Goal: Task Accomplishment & Management: Manage account settings

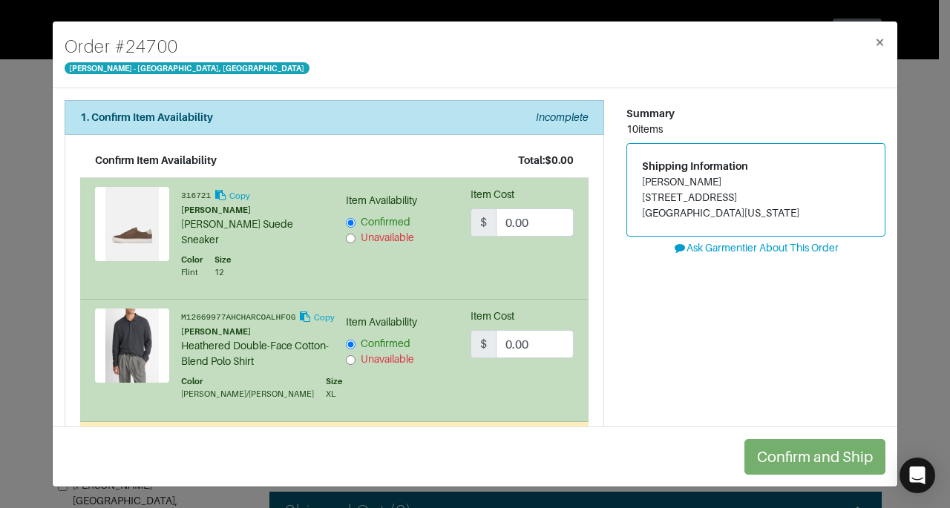
scroll to position [68, 0]
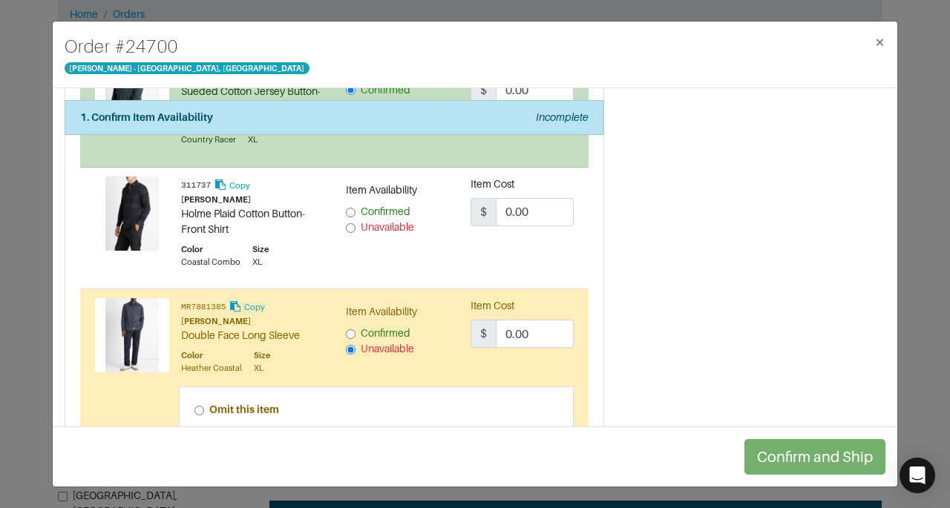
scroll to position [742, 0]
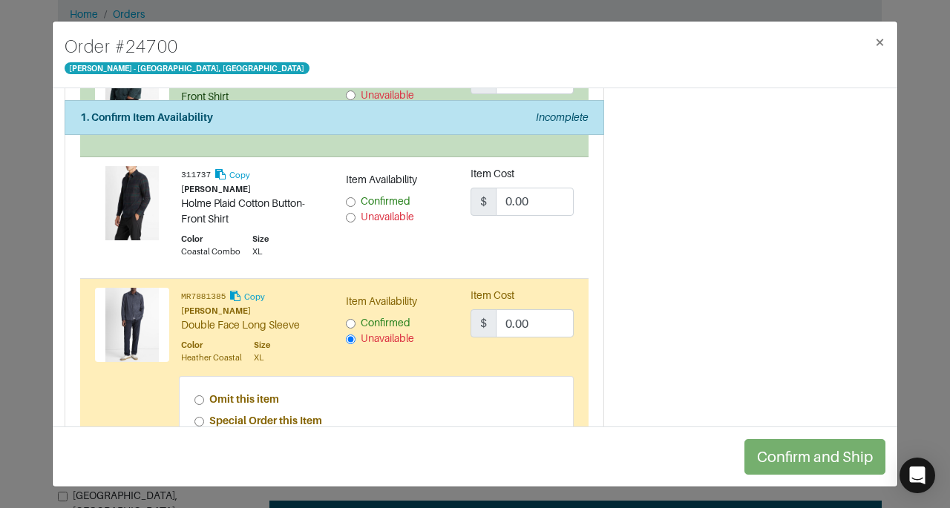
click at [344, 255] on div "Item Availability Confirmed Unavailable" at bounding box center [397, 217] width 125 height 103
click at [378, 207] on span "Confirmed" at bounding box center [386, 201] width 50 height 12
click at [355, 207] on input "Confirmed" at bounding box center [351, 202] width 10 height 10
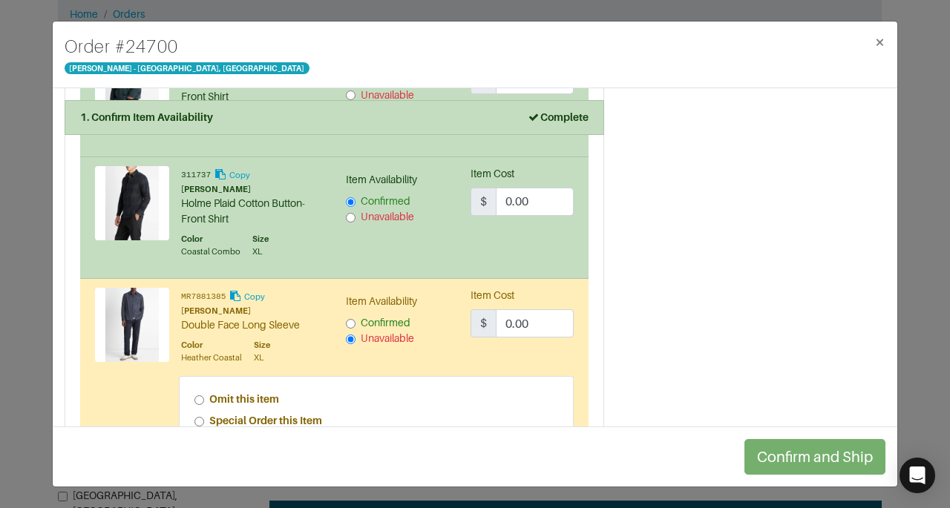
click at [677, 277] on div "Summary 10 items Shipping Information [PERSON_NAME] [STREET_ADDRESS][US_STATE] …" at bounding box center [755, 226] width 281 height 1737
click at [350, 223] on input "Unavailable" at bounding box center [351, 218] width 10 height 10
radio input "false"
radio input "true"
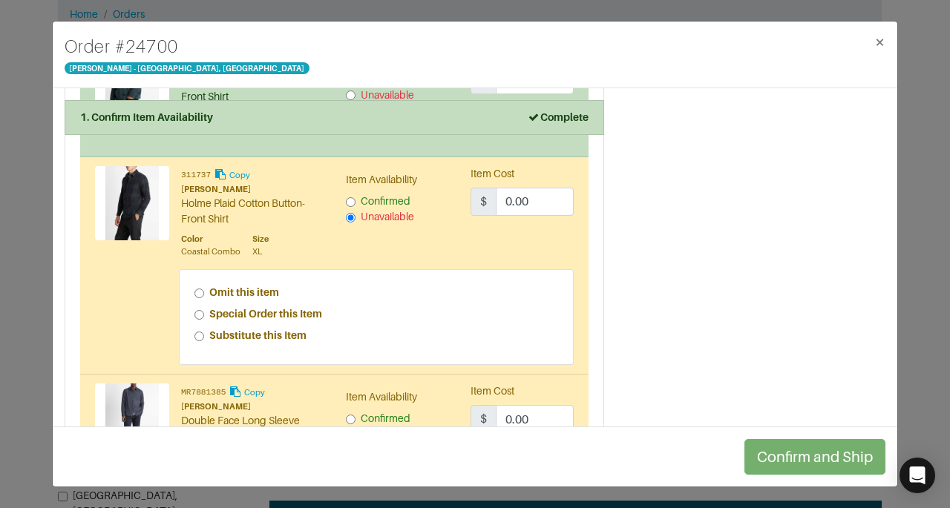
click at [292, 320] on strong "Special Order this Item" at bounding box center [265, 314] width 113 height 12
click at [204, 320] on input "Special Order this Item" at bounding box center [199, 315] width 10 height 10
radio input "true"
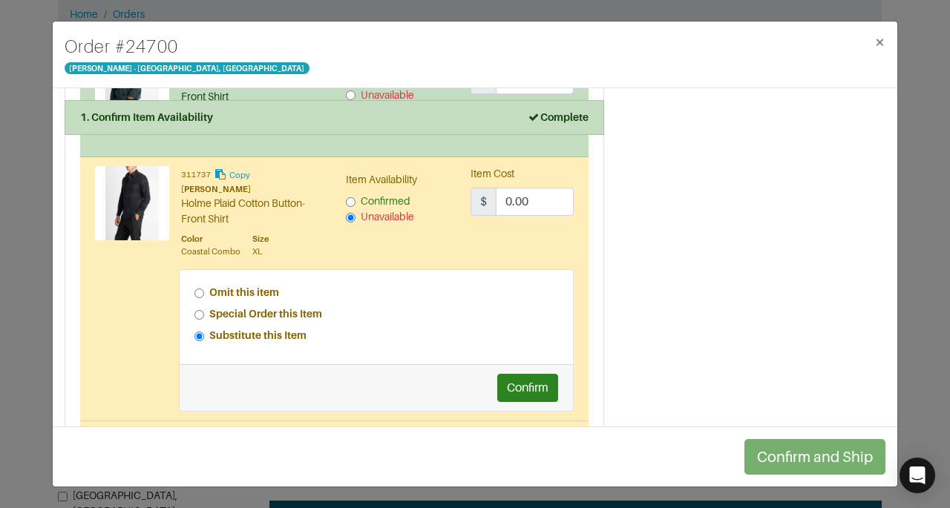
click at [617, 281] on div "Summary 10 items Shipping Information [PERSON_NAME] [STREET_ADDRESS][US_STATE] …" at bounding box center [755, 297] width 281 height 1879
click at [536, 402] on button "Confirm" at bounding box center [527, 388] width 61 height 28
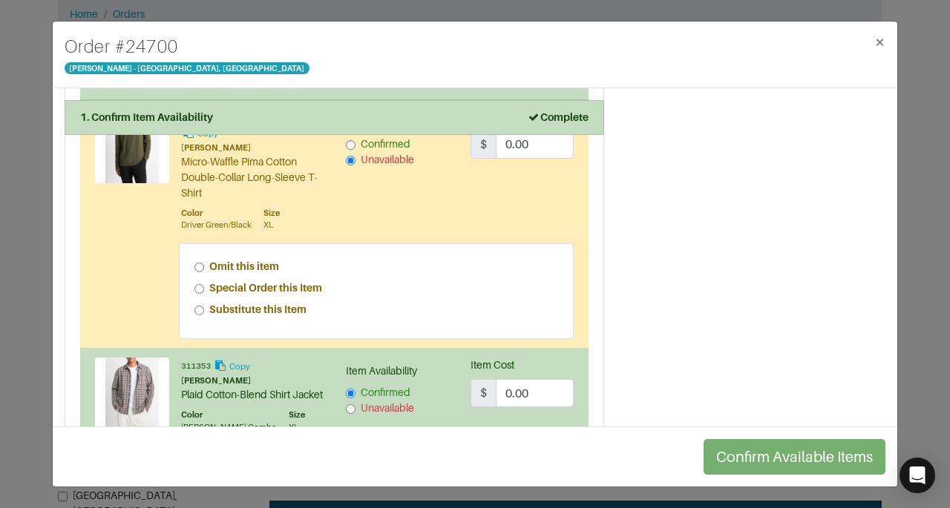
scroll to position [312, 0]
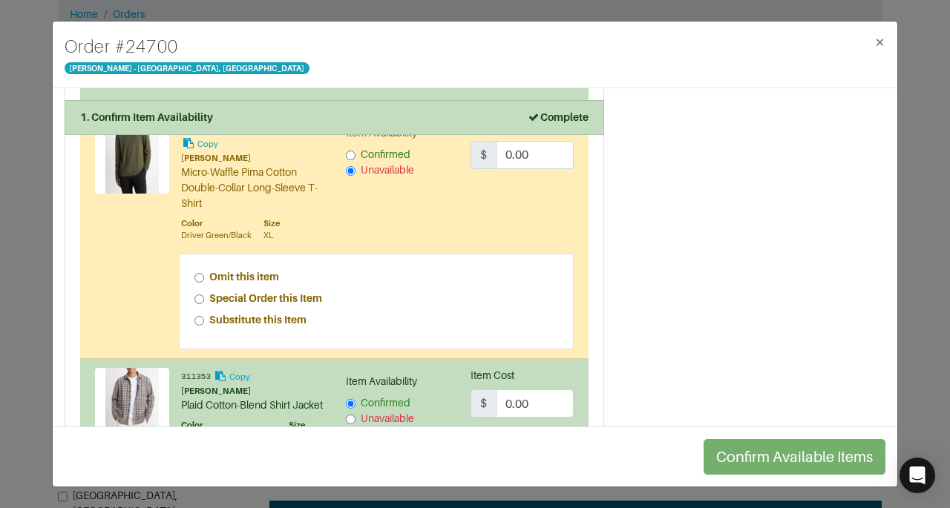
click at [301, 303] on strong "Special Order this Item" at bounding box center [265, 298] width 113 height 12
click at [204, 303] on input "Special Order this Item" at bounding box center [199, 300] width 10 height 10
radio input "true"
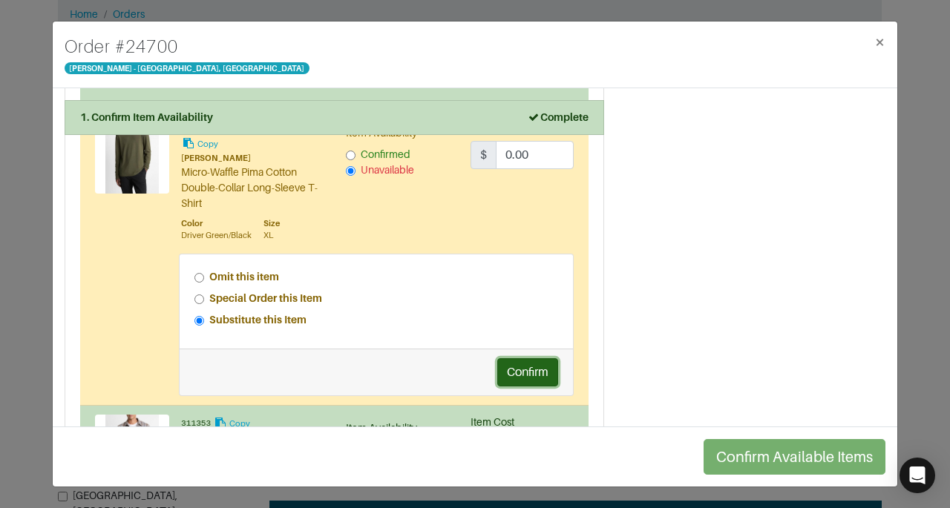
click at [545, 371] on button "Confirm" at bounding box center [527, 372] width 61 height 28
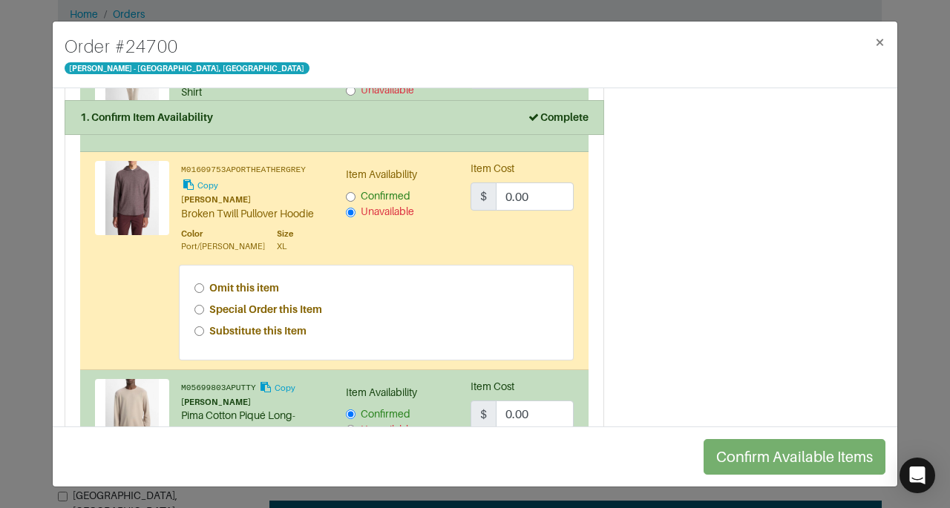
scroll to position [1377, 0]
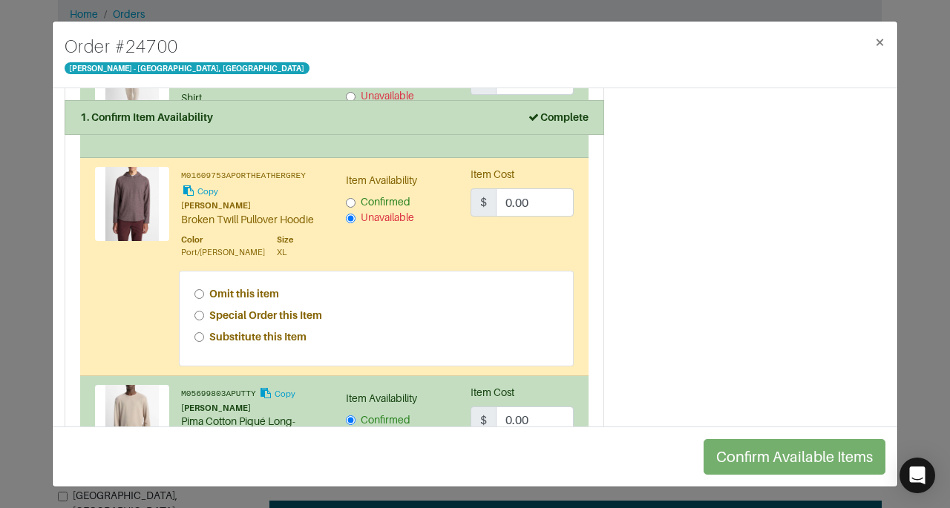
click at [301, 321] on strong "Special Order this Item" at bounding box center [265, 315] width 113 height 12
click at [204, 321] on input "Special Order this Item" at bounding box center [199, 316] width 10 height 10
radio input "true"
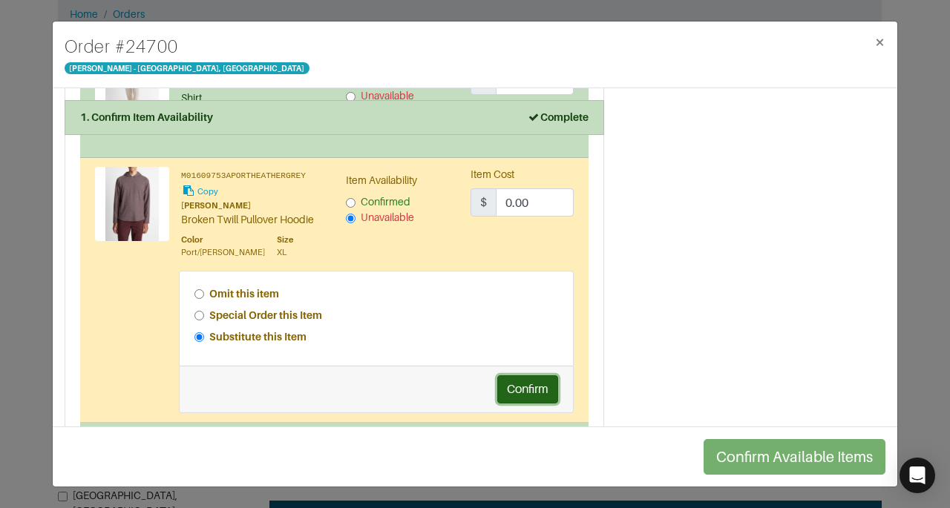
click at [524, 404] on button "Confirm" at bounding box center [527, 390] width 61 height 28
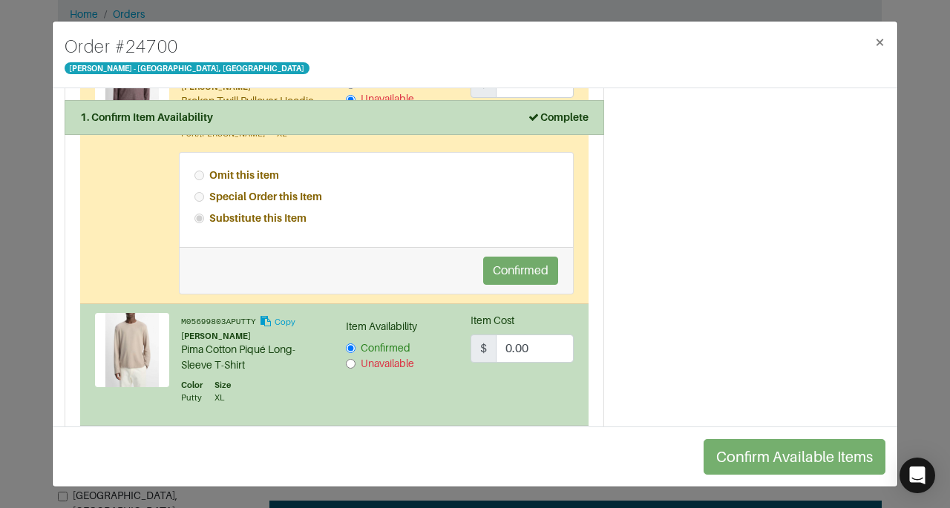
scroll to position [1673, 0]
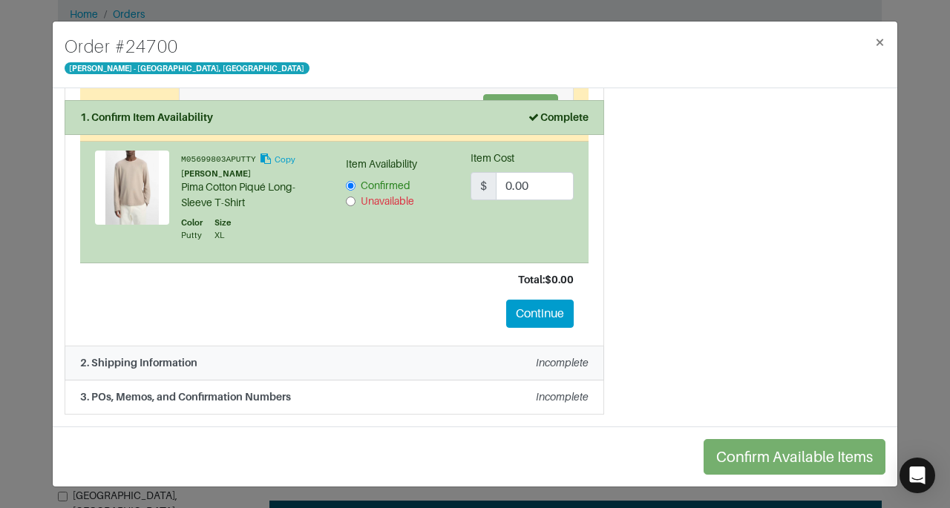
click at [497, 371] on div "2. Shipping Information Incomplete" at bounding box center [334, 363] width 508 height 16
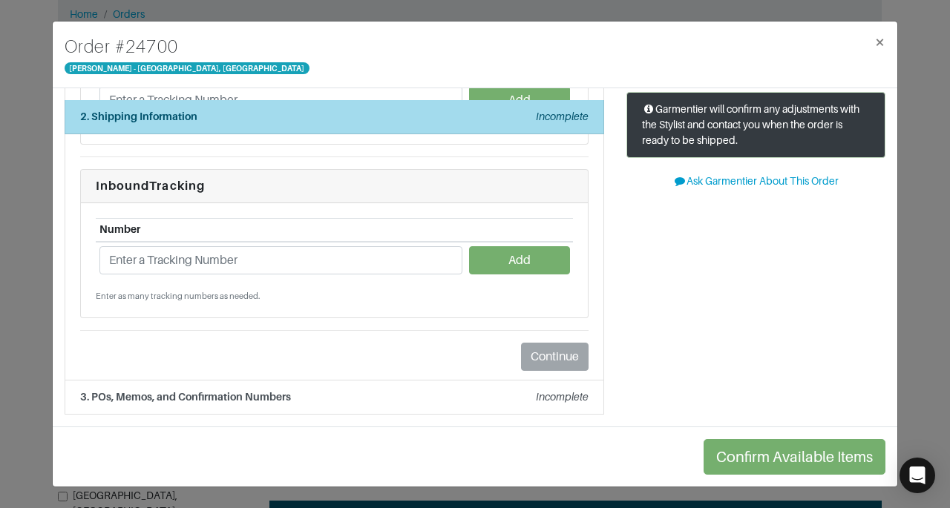
scroll to position [163, 0]
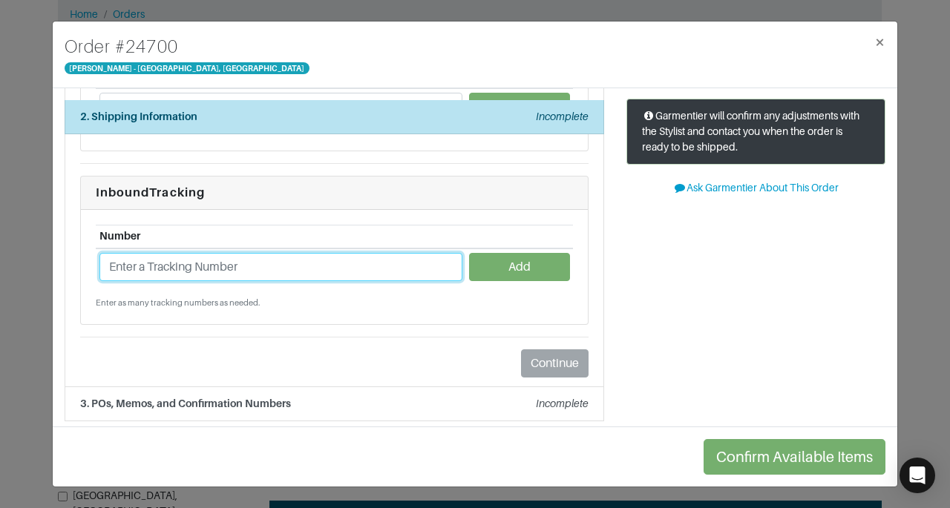
click at [358, 273] on input "text" at bounding box center [280, 267] width 363 height 28
paste input "1ZJ22C668725543230"
type input "1ZJ22C668725543230"
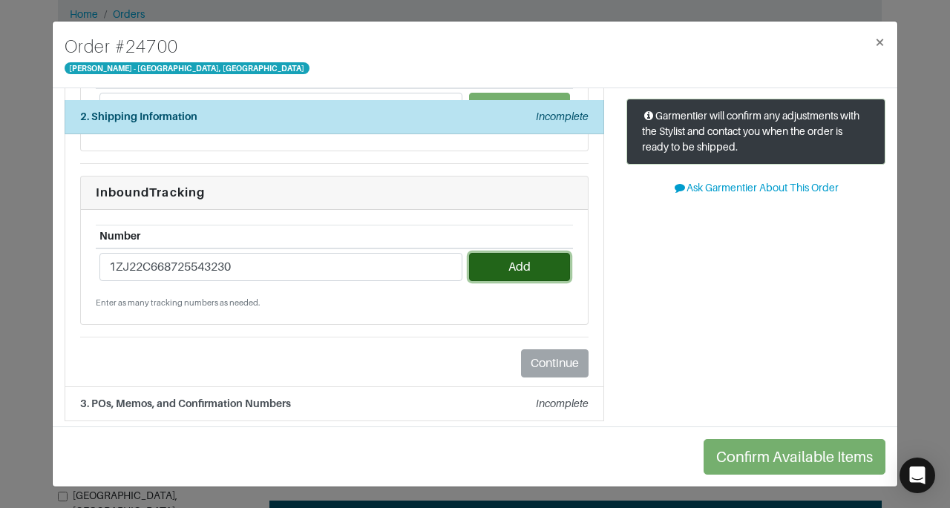
click at [490, 255] on button "Add" at bounding box center [519, 267] width 100 height 28
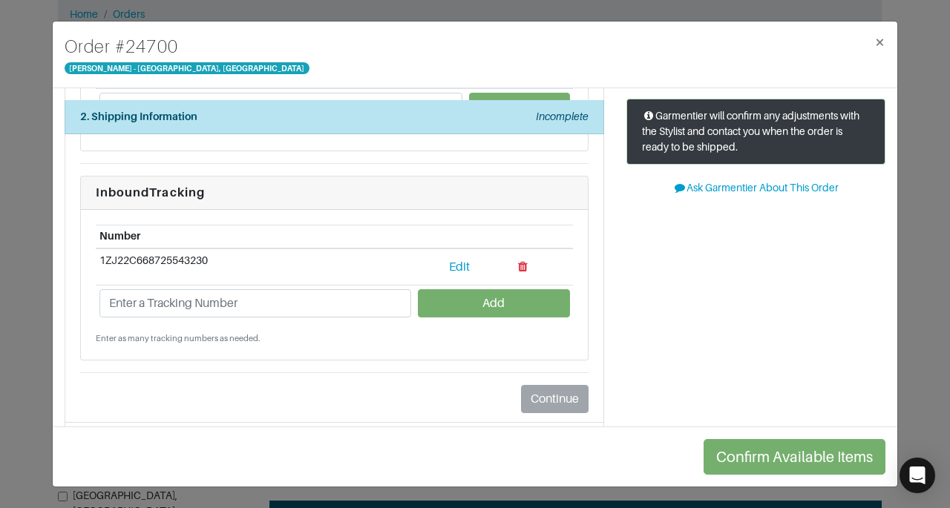
click at [361, 210] on div "Number 1ZJ22C668725543230 Edit Add Enter as many tracking numbers as needed." at bounding box center [334, 285] width 507 height 151
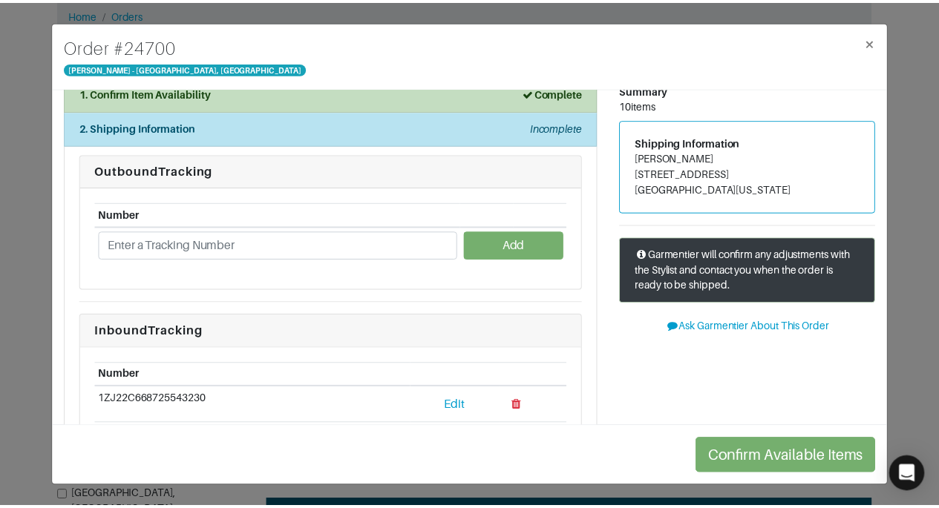
scroll to position [27, 0]
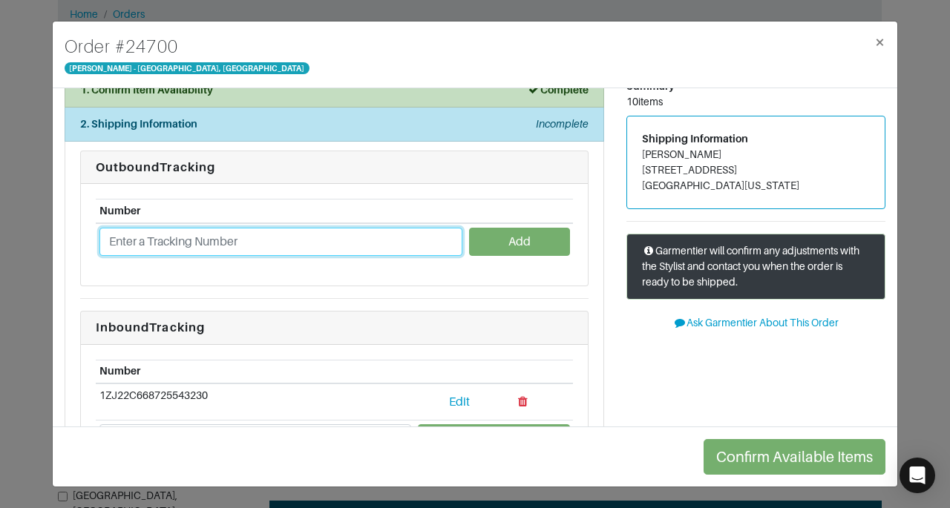
click at [393, 240] on input "text" at bounding box center [280, 242] width 363 height 28
paste input "1ZJ22C661324681025"
type input "1ZJ22C661324681025"
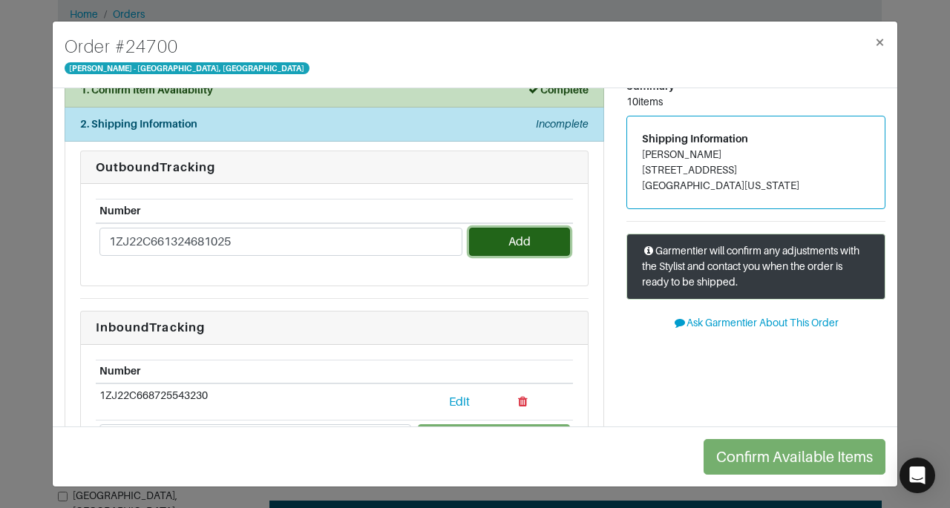
click at [544, 239] on button "Add" at bounding box center [519, 242] width 100 height 28
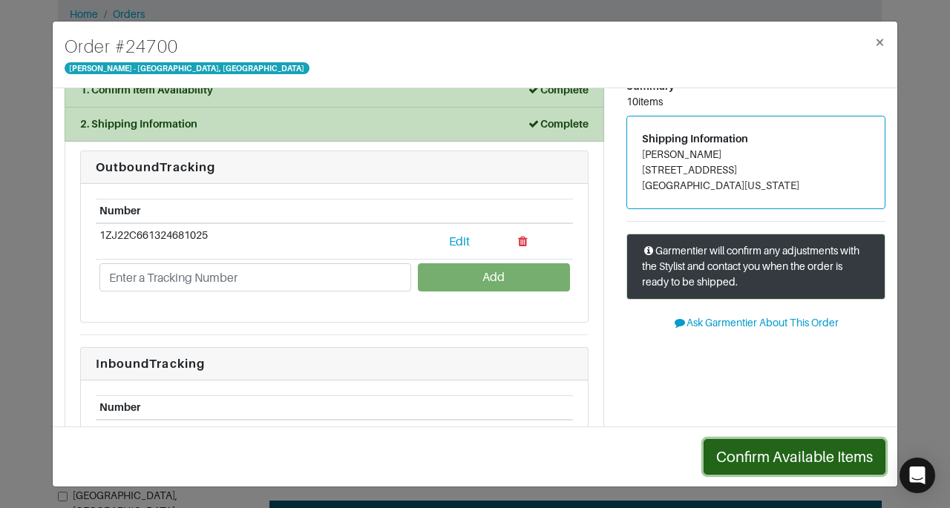
click at [810, 449] on button "Confirm Available Items" at bounding box center [795, 457] width 182 height 36
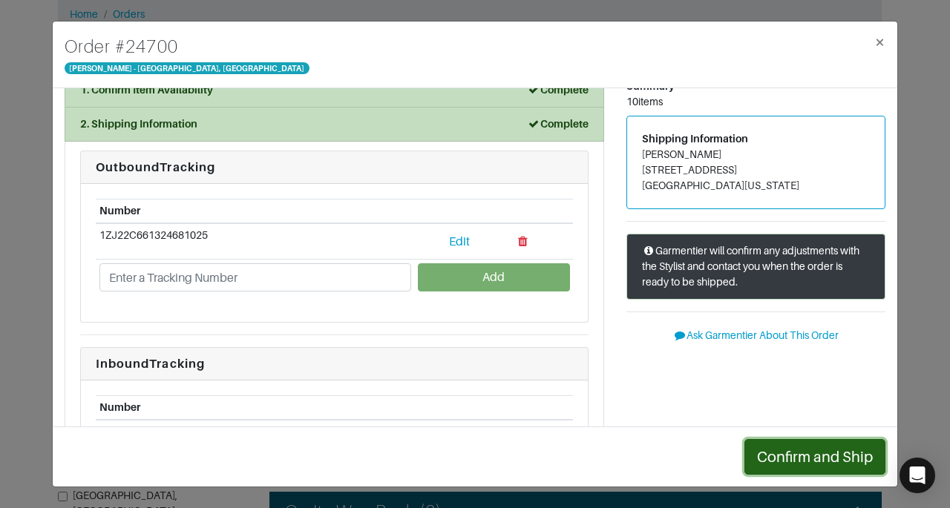
click at [810, 449] on button "Confirm and Ship" at bounding box center [814, 457] width 141 height 36
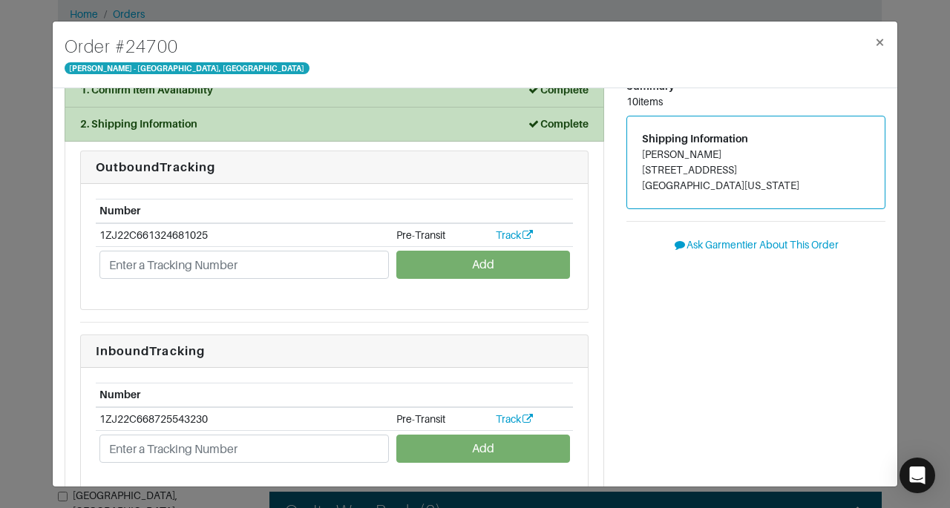
click at [927, 244] on div "Order # [GEOGRAPHIC_DATA][PERSON_NAME] × 1. Confirm Item Availability Complete …" at bounding box center [475, 254] width 950 height 508
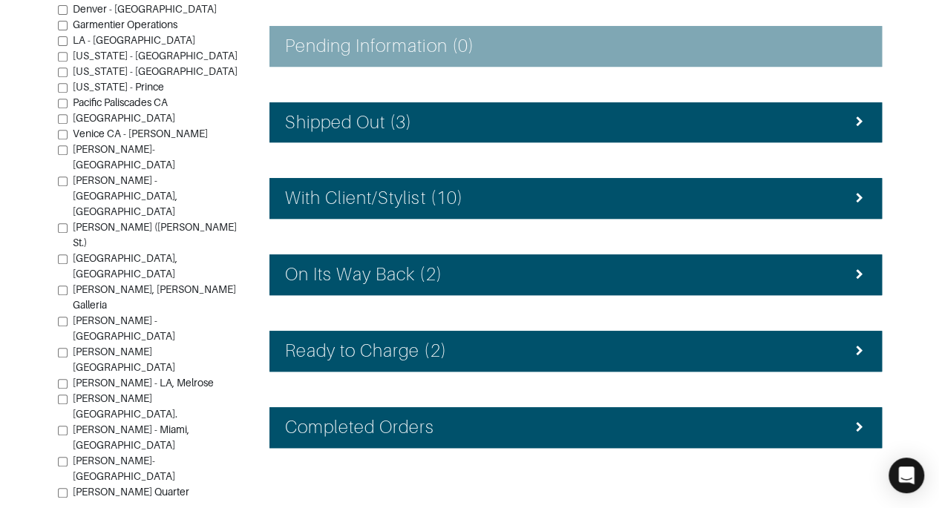
scroll to position [333, 0]
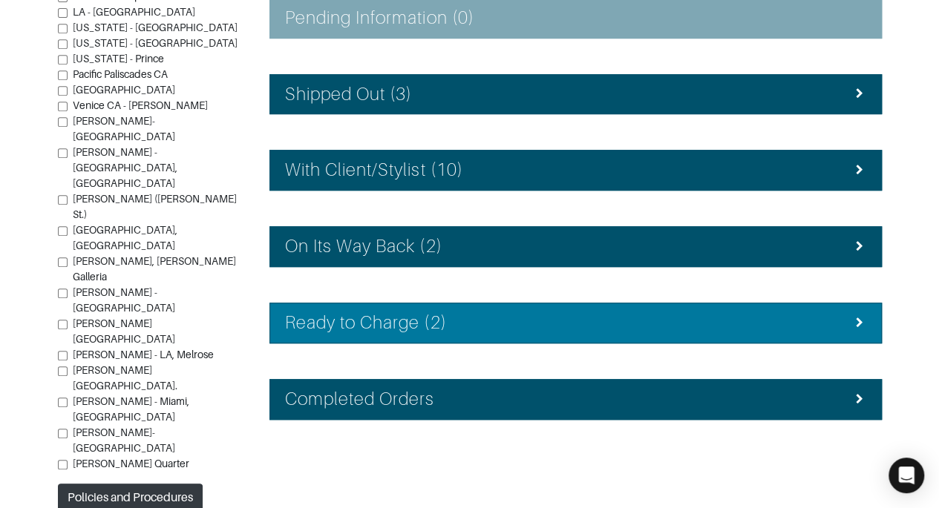
click at [841, 324] on div "Ready to Charge (2)" at bounding box center [575, 323] width 581 height 22
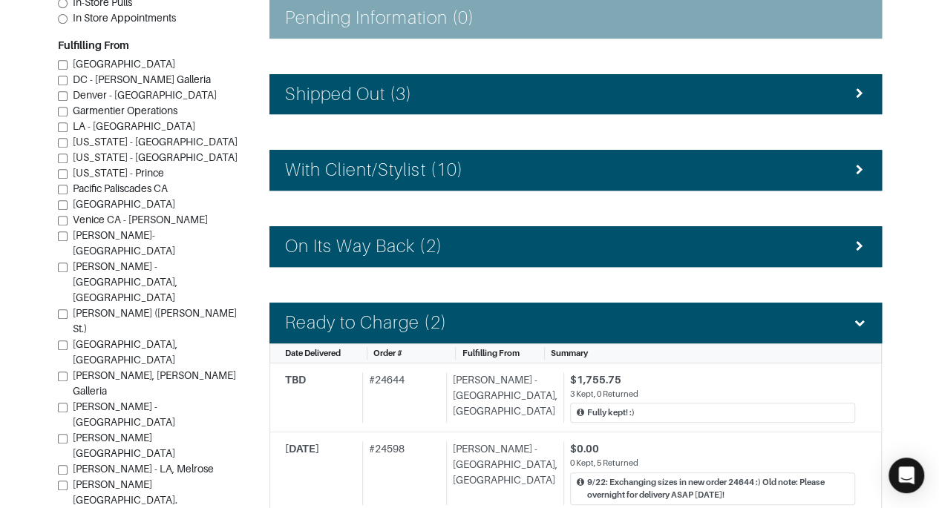
click at [925, 303] on section "| Retail Solutions Hi, [PERSON_NAME] ! Menu Home Logout Home Orders Shipped Con…" at bounding box center [469, 155] width 939 height 977
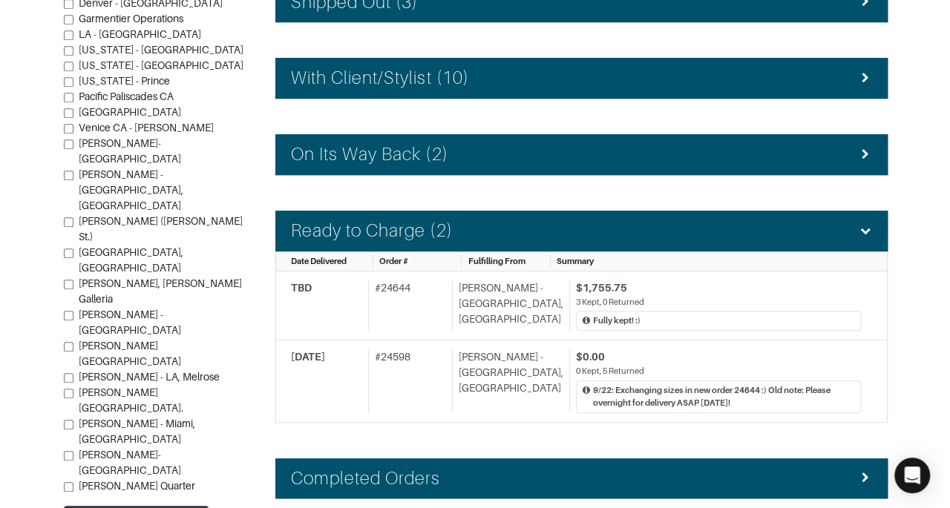
scroll to position [452, 0]
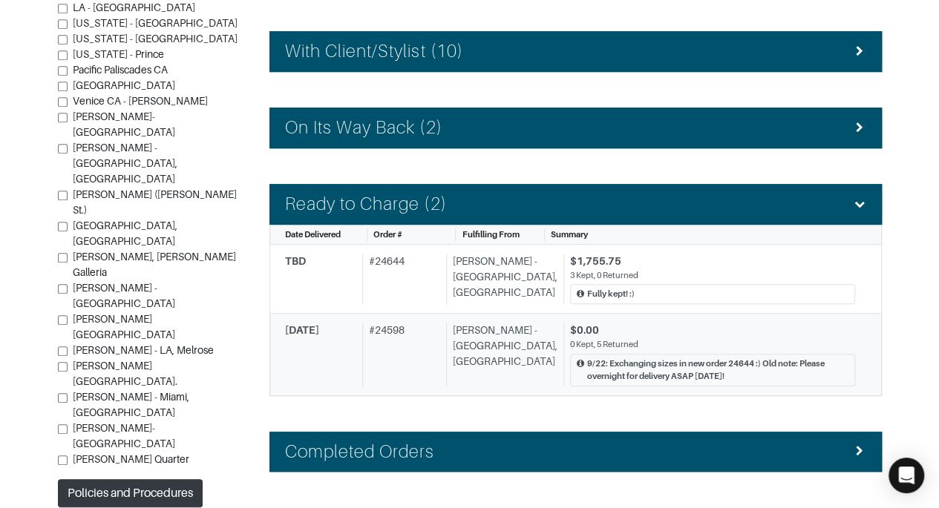
click at [658, 344] on div "0 Kept, 5 Returned" at bounding box center [712, 344] width 285 height 13
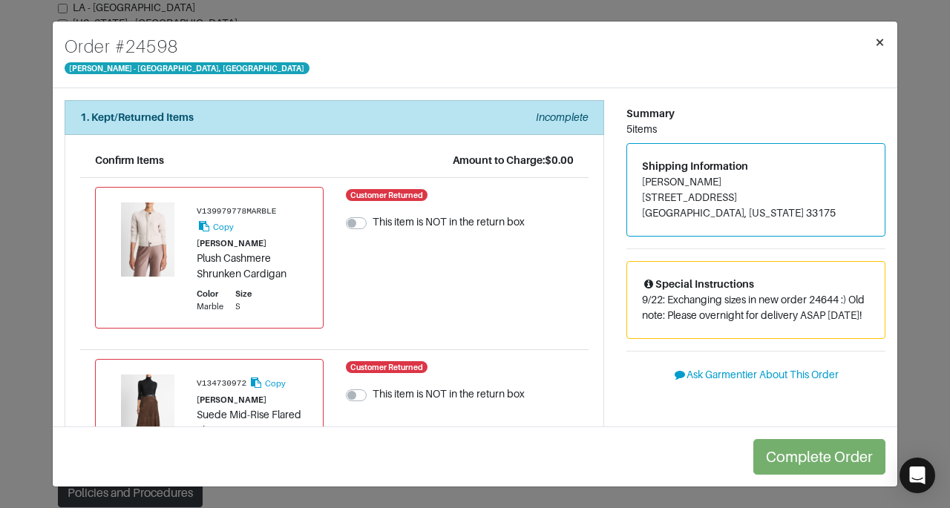
click at [879, 53] on button "×" at bounding box center [879, 43] width 35 height 42
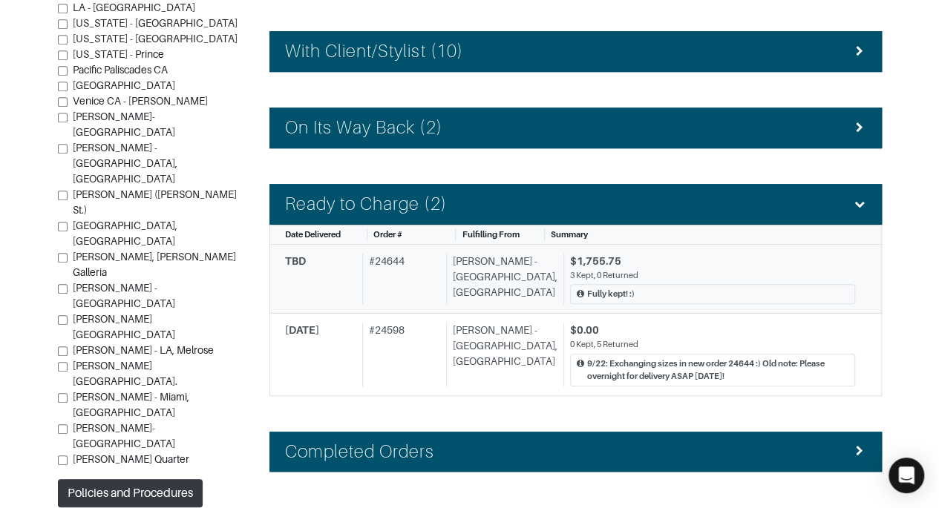
click at [706, 287] on div "Fully kept! :)" at bounding box center [712, 294] width 285 height 20
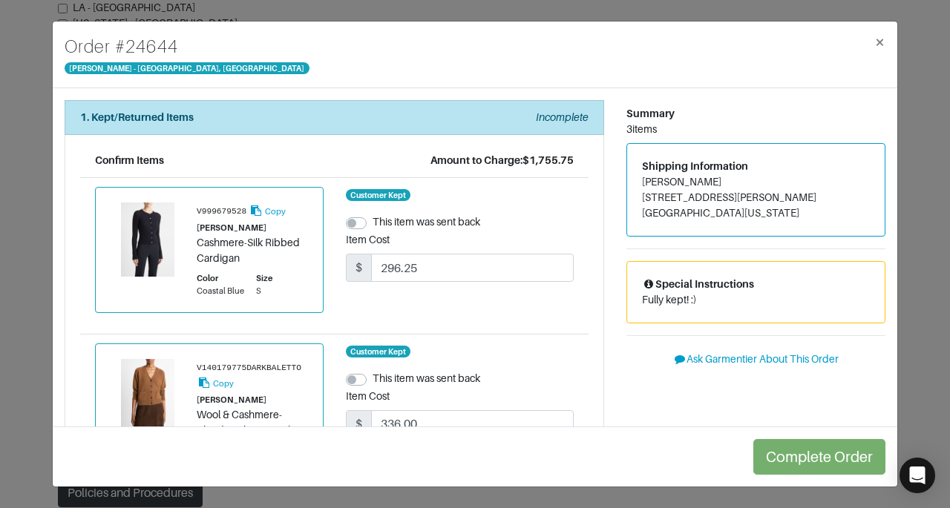
scroll to position [374, 0]
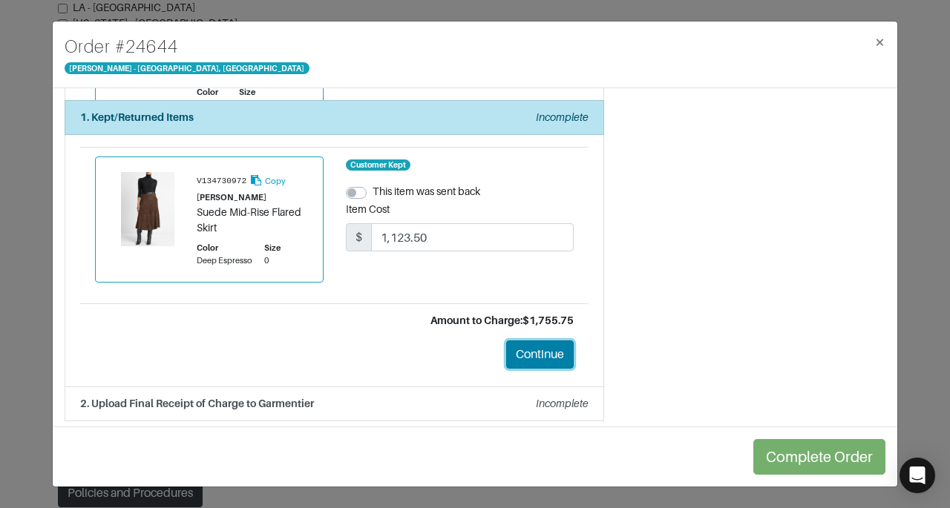
click at [534, 358] on button "Continue" at bounding box center [540, 355] width 68 height 28
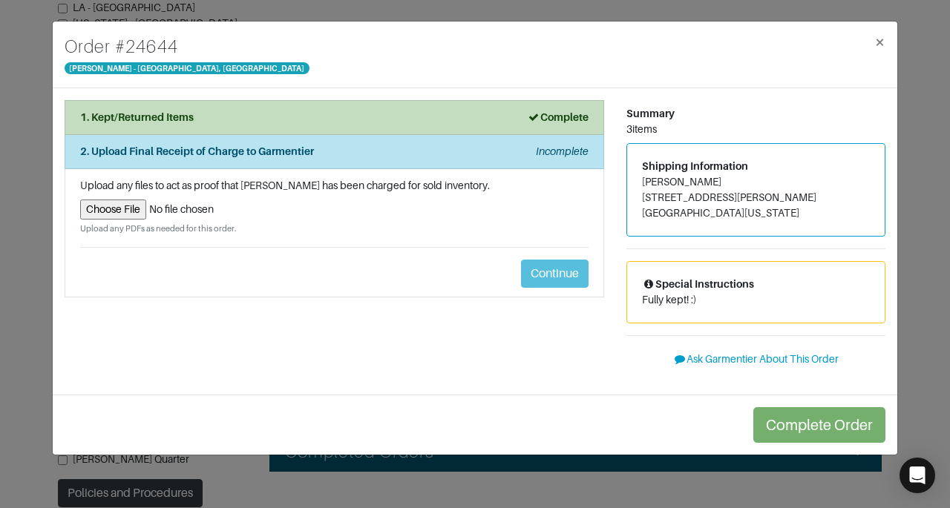
click at [111, 212] on input "file" at bounding box center [334, 210] width 508 height 20
type input "C:\fakepath\Garmentier Order 24644.pdf"
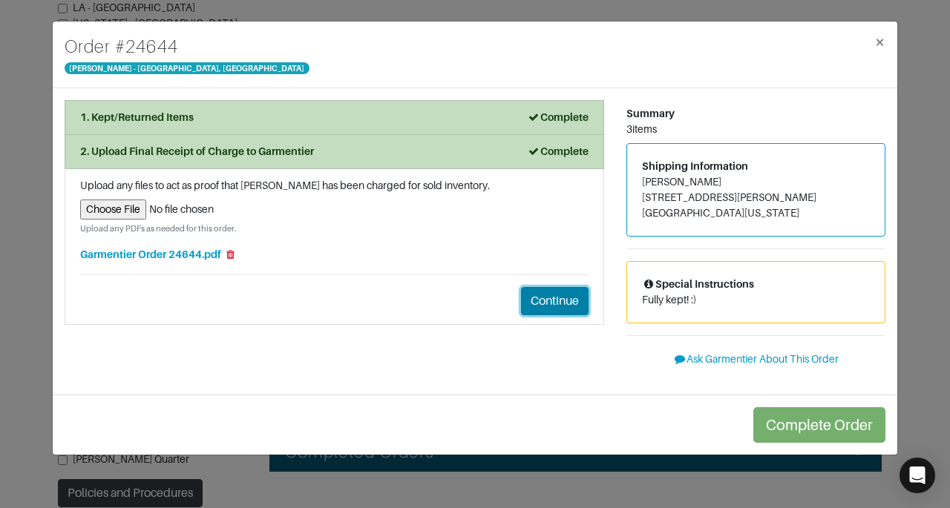
click at [533, 304] on button "Continue" at bounding box center [555, 301] width 68 height 28
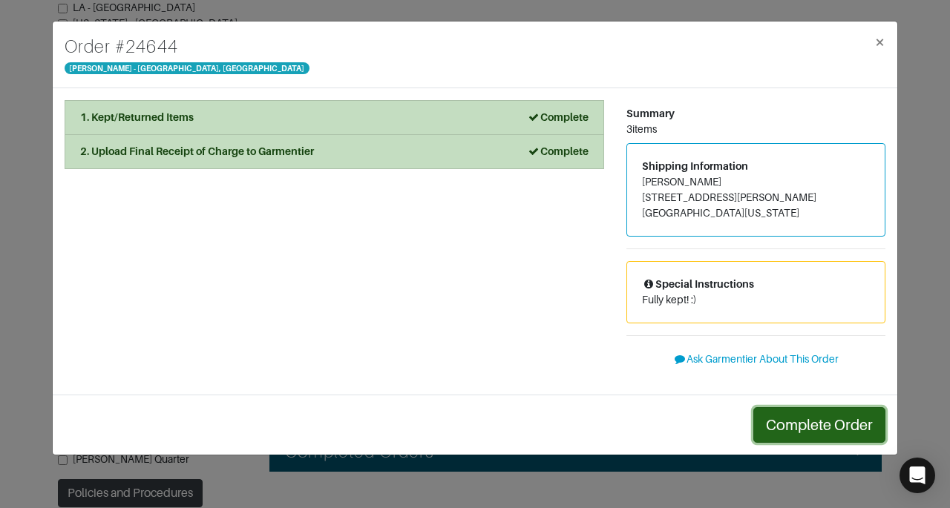
click at [830, 417] on button "Complete Order" at bounding box center [819, 425] width 132 height 36
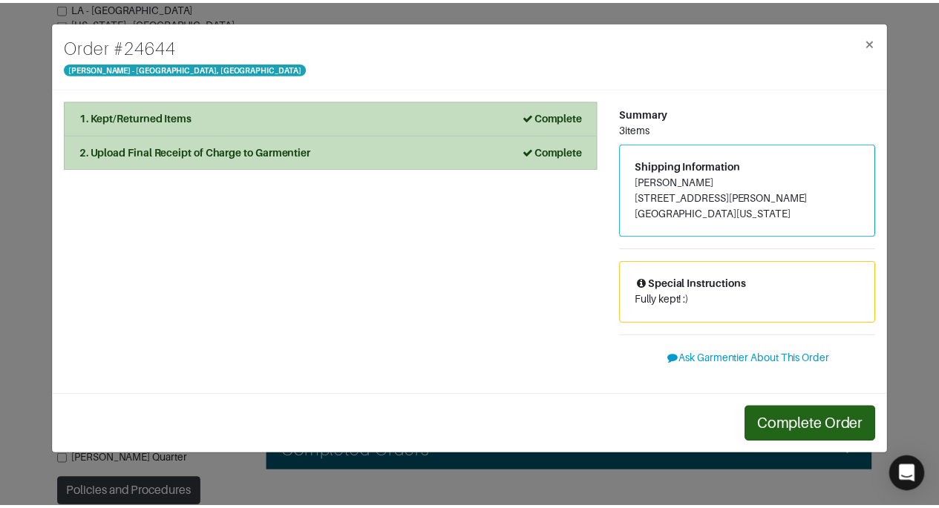
scroll to position [433, 0]
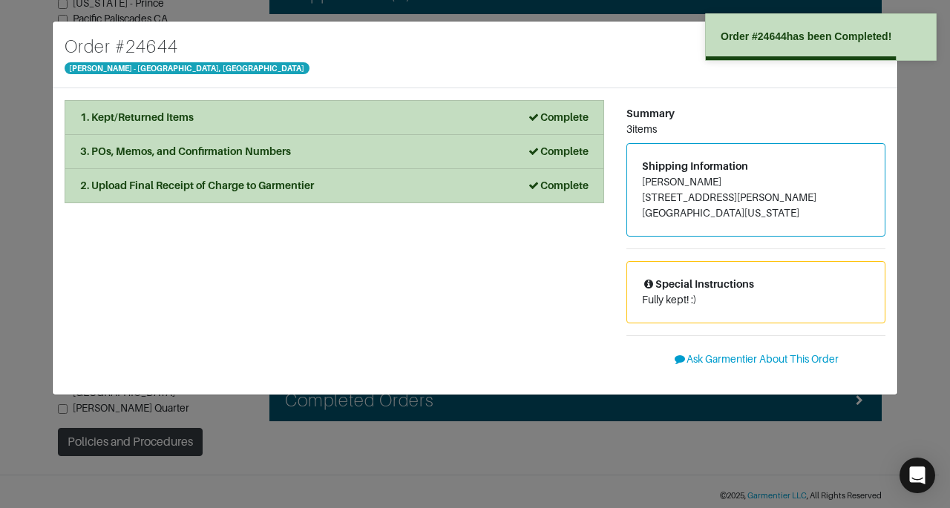
click at [923, 115] on div "Order # 24644 [PERSON_NAME] - [GEOGRAPHIC_DATA], [GEOGRAPHIC_DATA] × 1. Kept/Re…" at bounding box center [475, 254] width 950 height 508
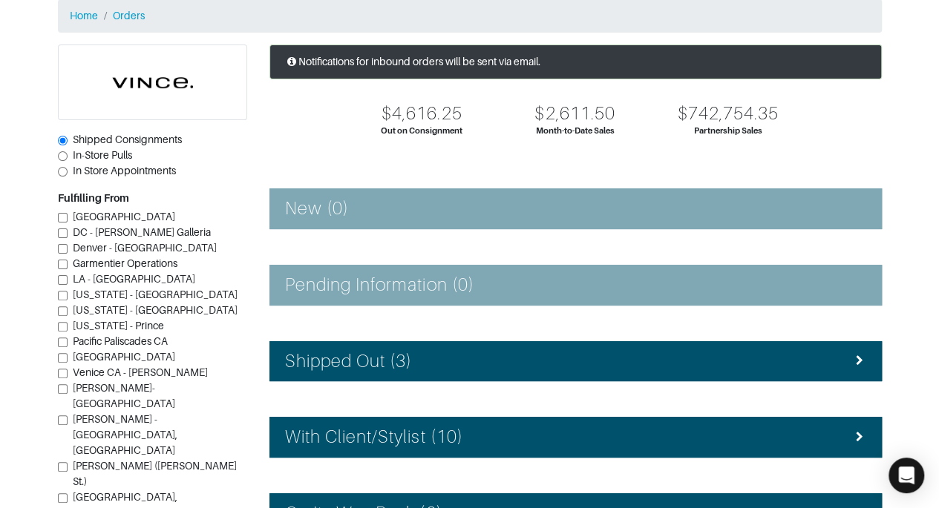
scroll to position [47, 0]
